Goal: Communication & Community: Answer question/provide support

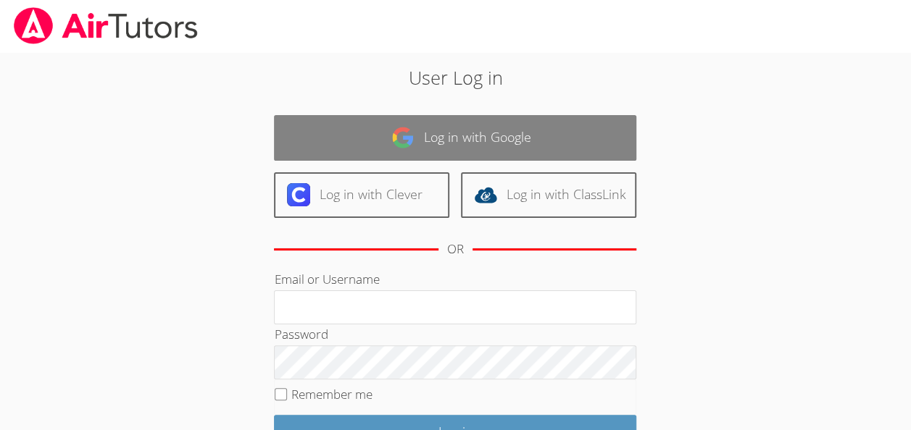
click at [385, 125] on link "Log in with Google" at bounding box center [455, 138] width 362 height 46
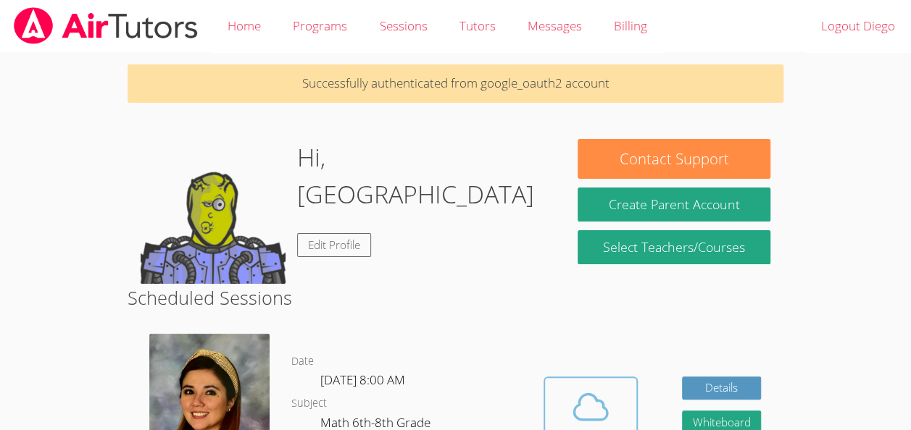
click at [599, 405] on icon at bounding box center [590, 407] width 41 height 41
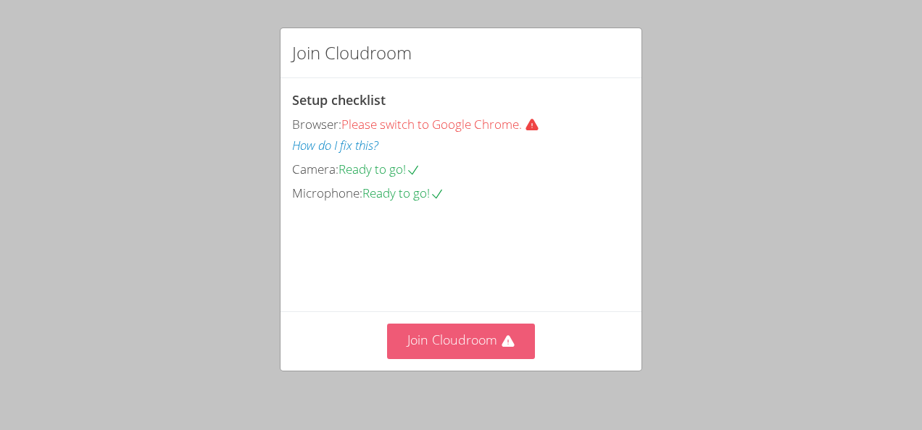
click at [468, 347] on button "Join Cloudroom" at bounding box center [461, 342] width 149 height 36
click at [455, 343] on button "Join Cloudroom" at bounding box center [461, 342] width 149 height 36
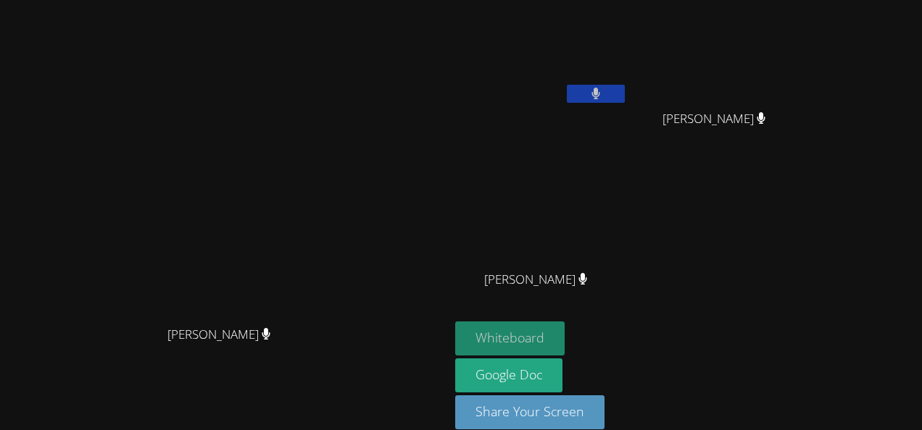
click at [564, 332] on button "Whiteboard" at bounding box center [509, 339] width 109 height 34
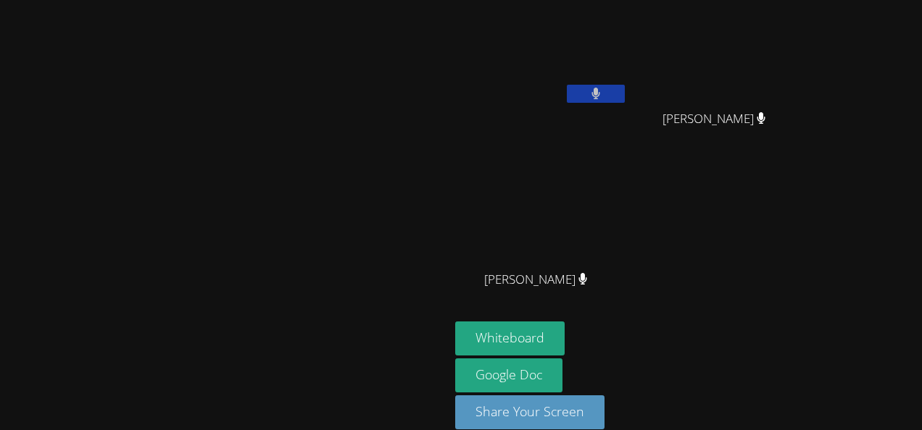
click at [128, 296] on video at bounding box center [224, 195] width 217 height 246
click at [127, 299] on video at bounding box center [224, 195] width 217 height 246
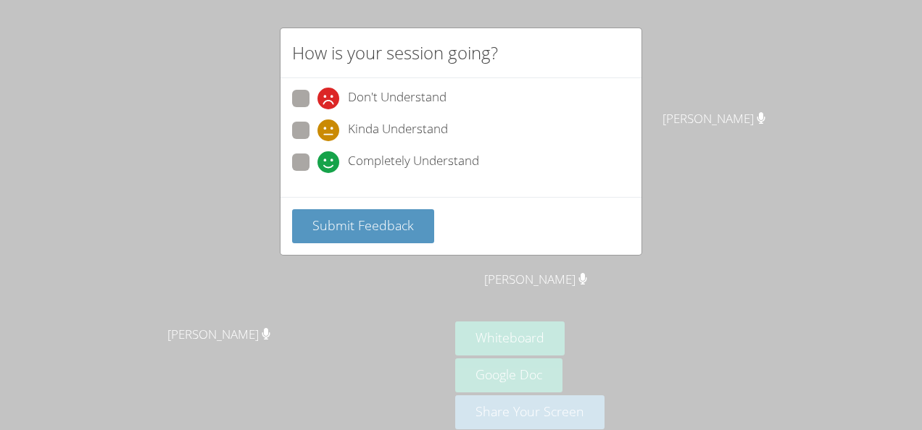
click at [318, 157] on icon at bounding box center [328, 162] width 22 height 22
click at [318, 157] on input "Completely Understand" at bounding box center [323, 160] width 12 height 12
radio input "true"
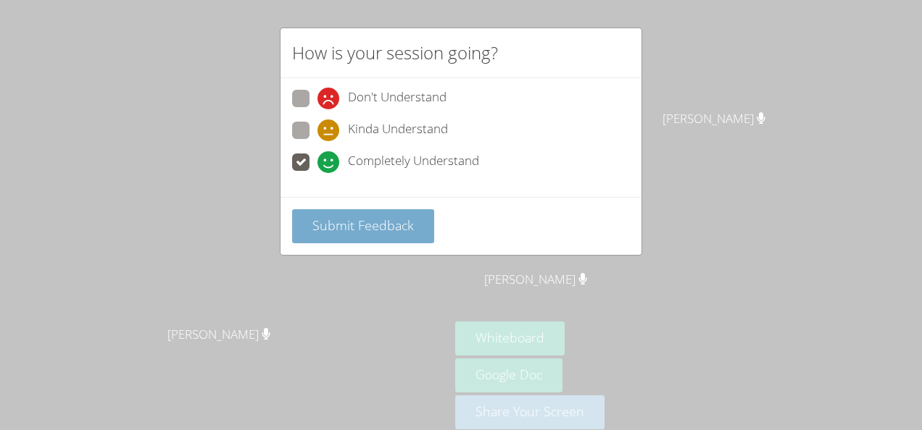
click at [351, 209] on button "Submit Feedback" at bounding box center [363, 226] width 142 height 34
